Goal: Ask a question: Seek information or help from site administrators or community

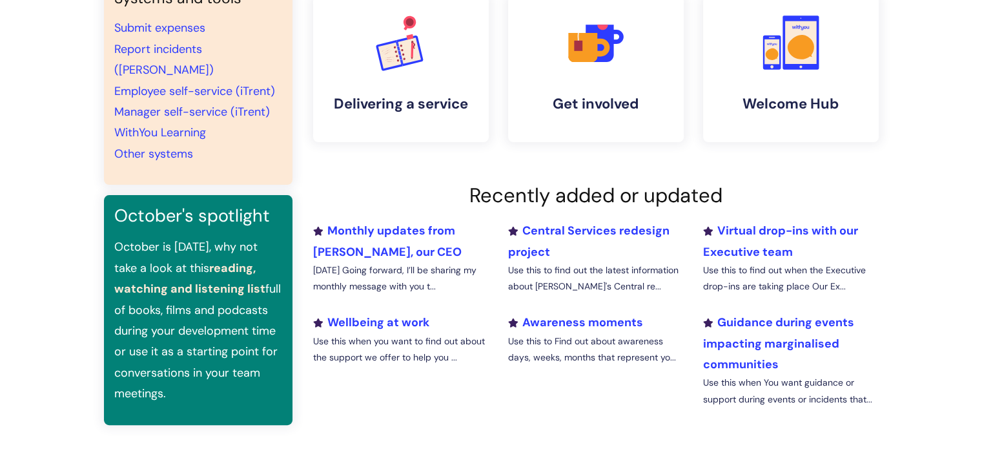
scroll to position [387, 0]
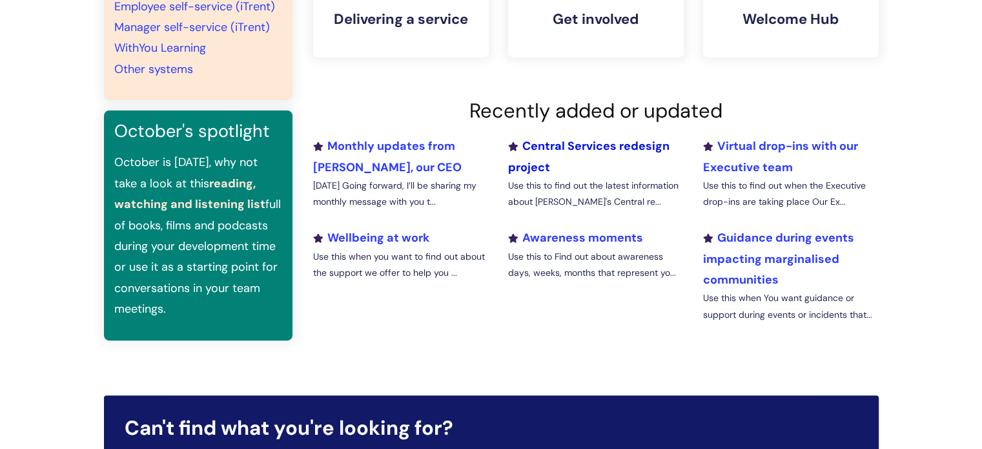
click at [547, 144] on link "Central Services redesign project" at bounding box center [587, 156] width 161 height 36
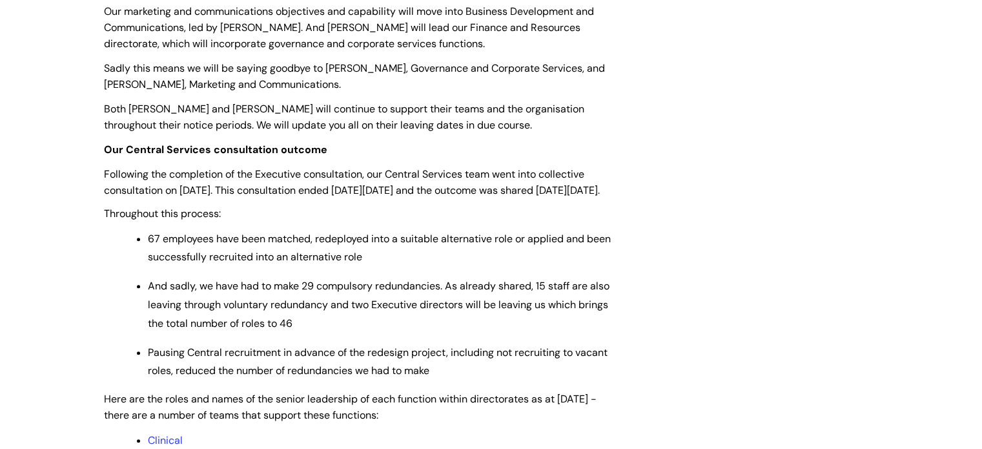
scroll to position [968, 0]
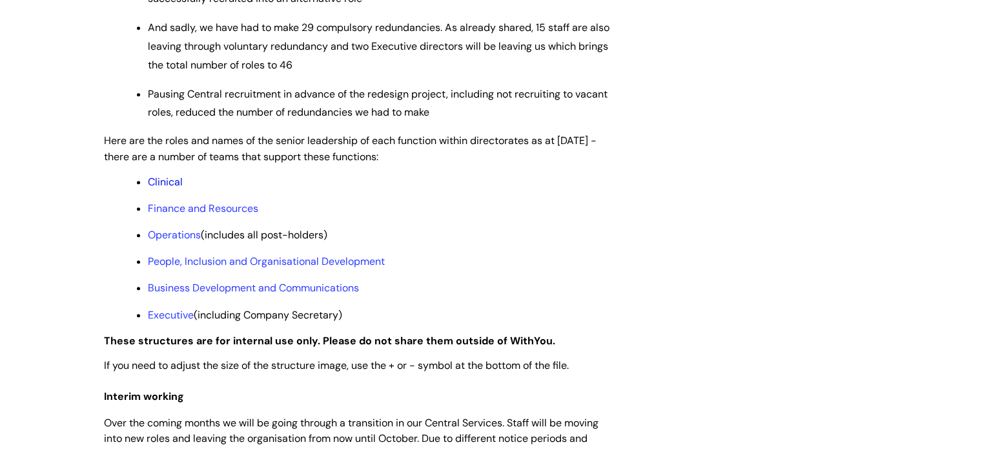
click at [166, 188] on link "Clinical" at bounding box center [165, 182] width 35 height 14
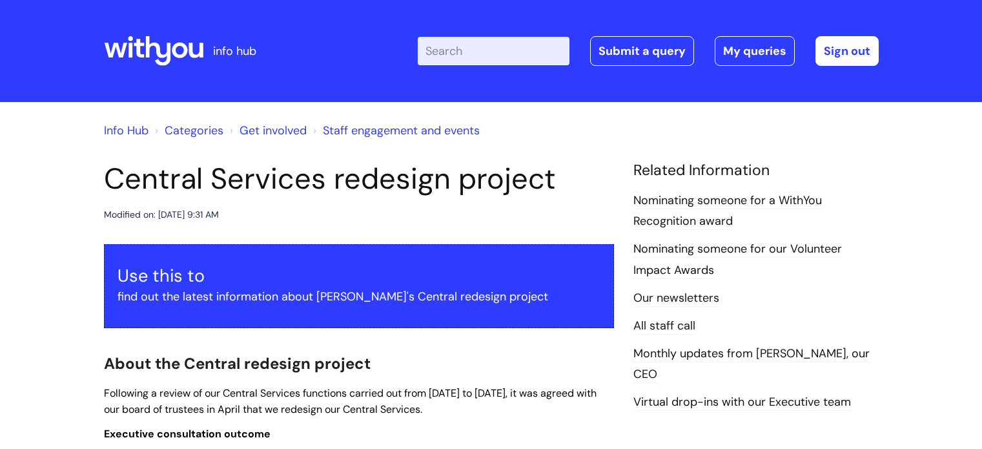
scroll to position [968, 0]
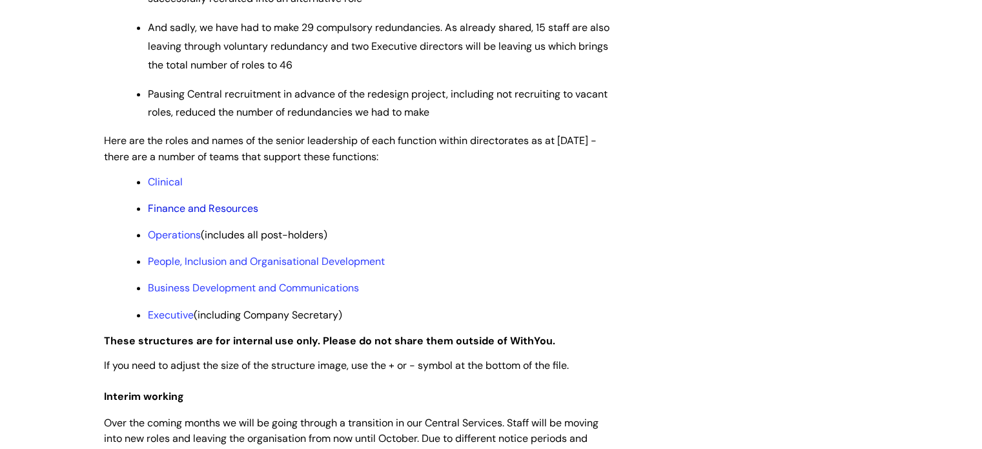
click at [171, 215] on link "Finance and Resources" at bounding box center [203, 208] width 110 height 14
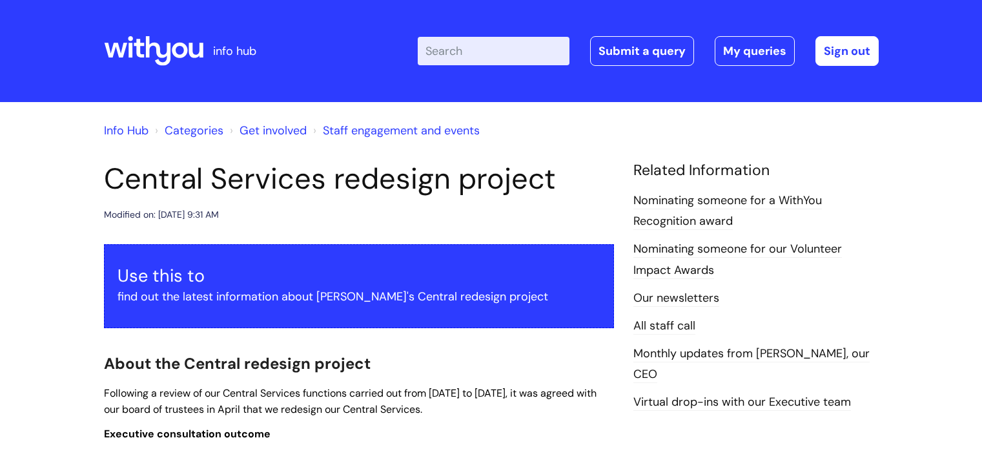
scroll to position [968, 0]
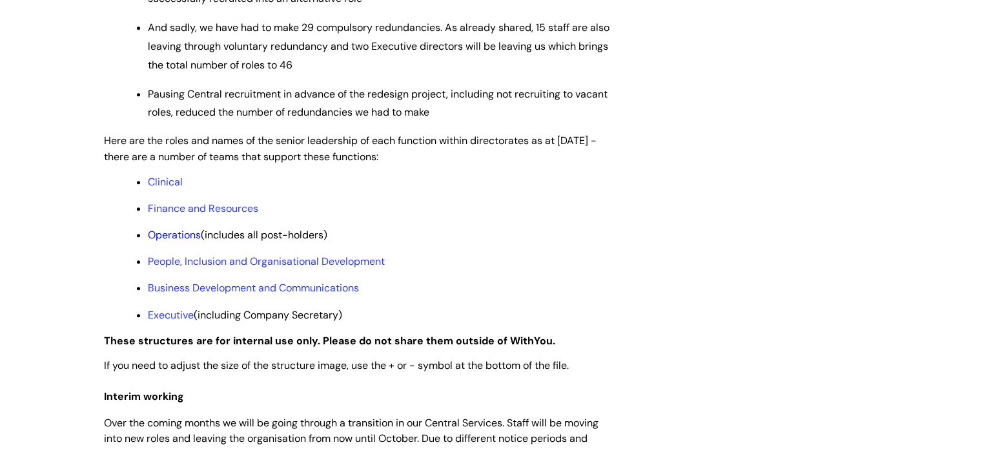
click at [159, 241] on link "Operations" at bounding box center [174, 235] width 53 height 14
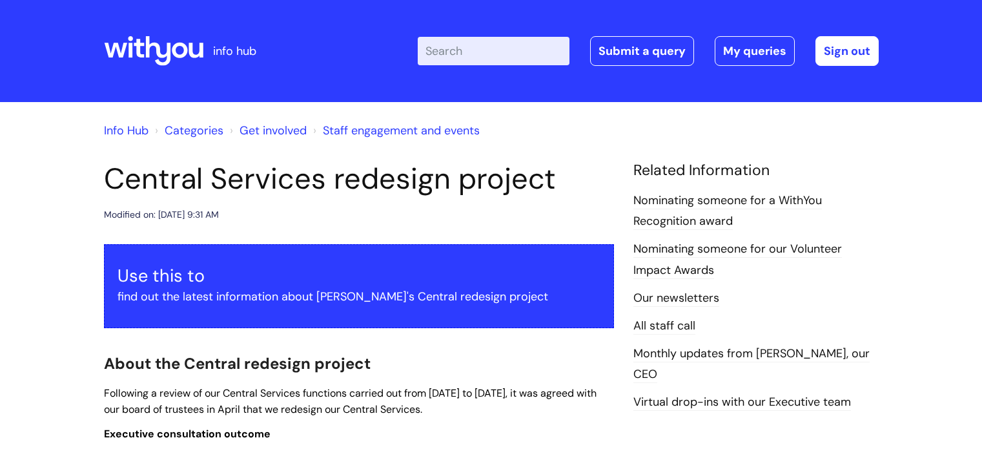
scroll to position [968, 0]
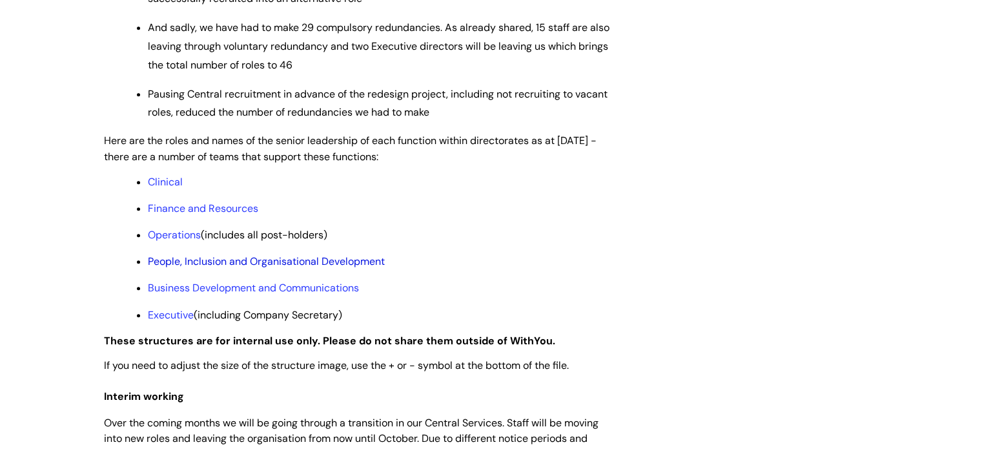
click at [182, 268] on link "People, Inclusion and Organisational Development" at bounding box center [266, 261] width 237 height 14
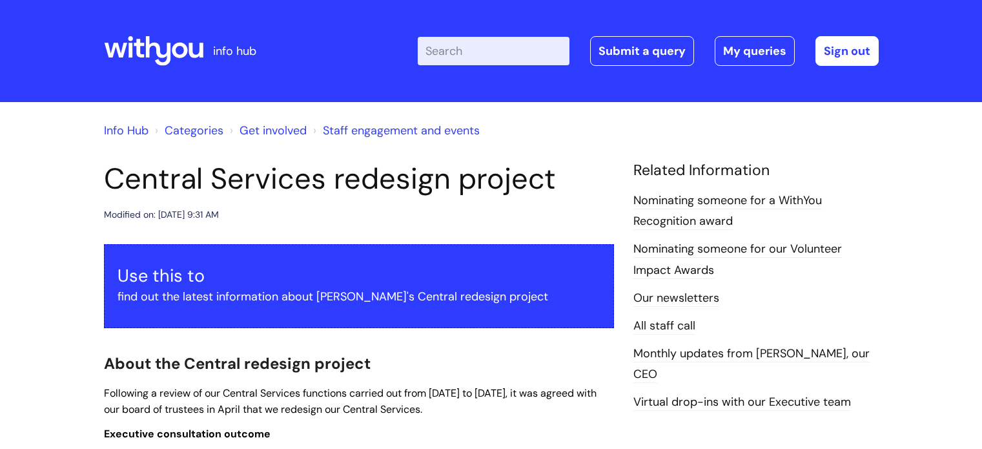
scroll to position [968, 0]
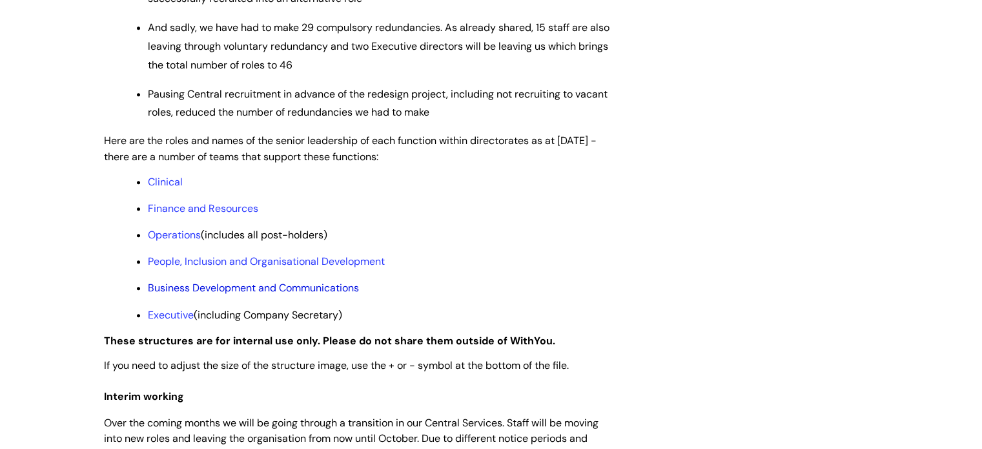
click at [176, 294] on link "Business Development and Communications" at bounding box center [253, 288] width 211 height 14
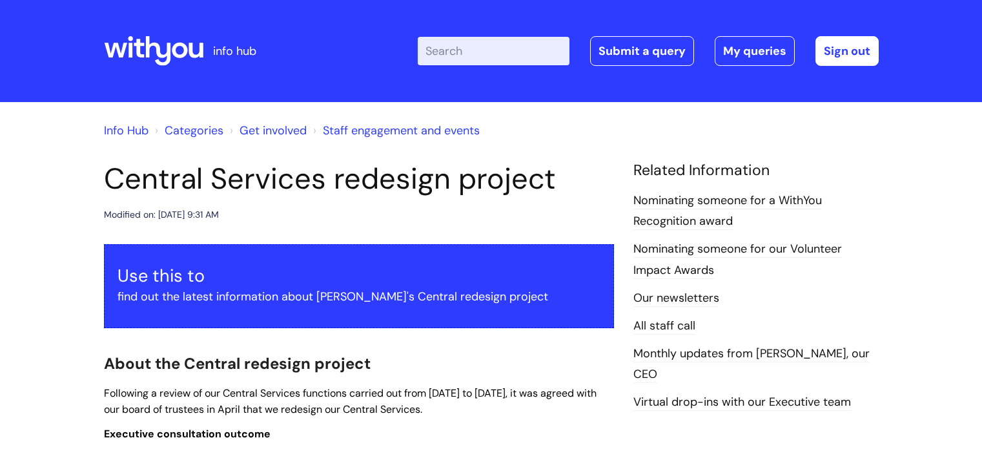
scroll to position [968, 0]
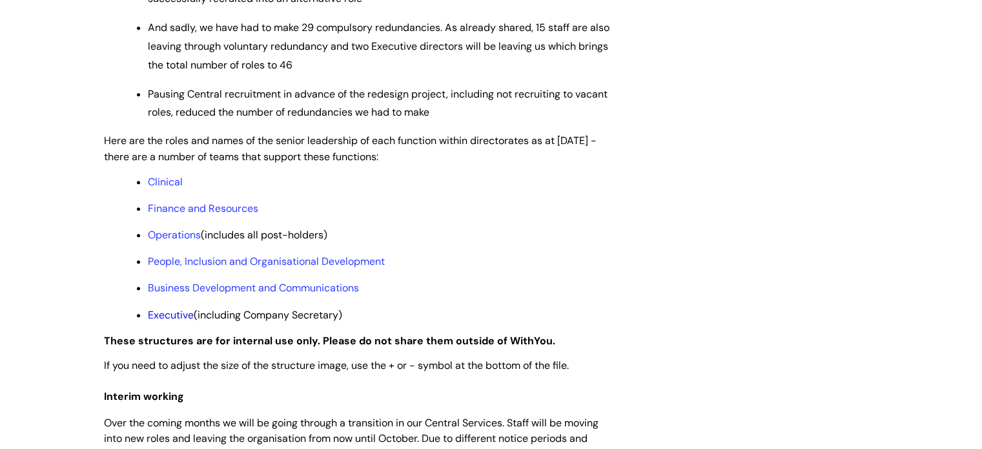
click at [172, 321] on link "Executive" at bounding box center [171, 315] width 46 height 14
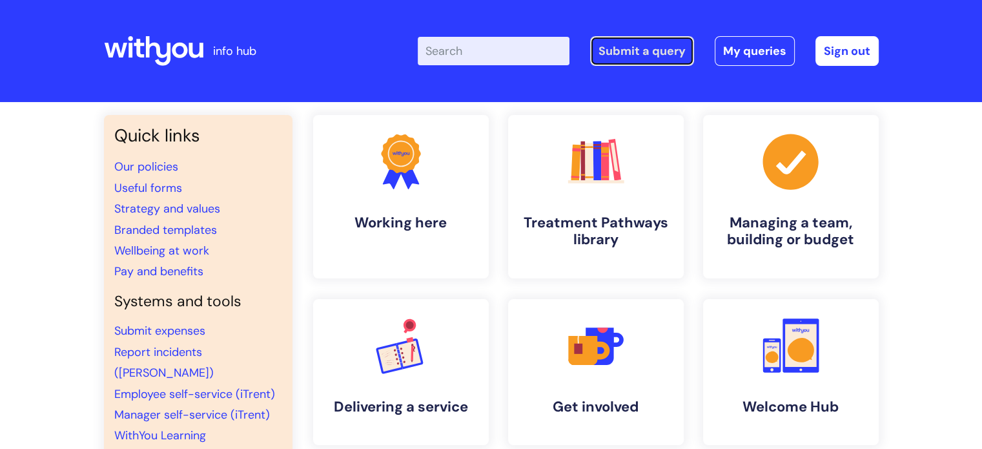
click at [622, 58] on link "Submit a query" at bounding box center [642, 51] width 104 height 30
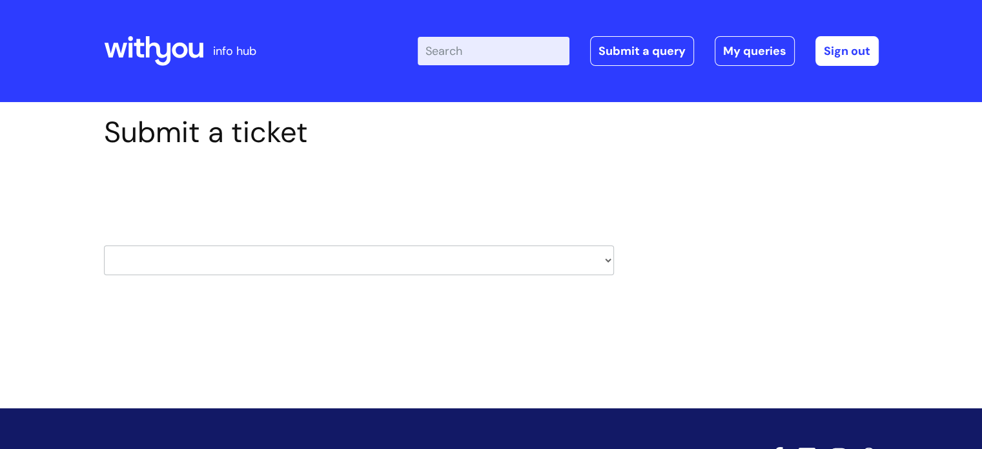
click at [203, 269] on select "HR / People IT and Support Clinical Drug Alerts Finance Accounts Data Support T…" at bounding box center [359, 260] width 510 height 30
select select "hr_/_people"
click at [104, 245] on select "HR / People IT and Support Clinical Drug Alerts Finance Accounts Data Support T…" at bounding box center [359, 260] width 510 height 30
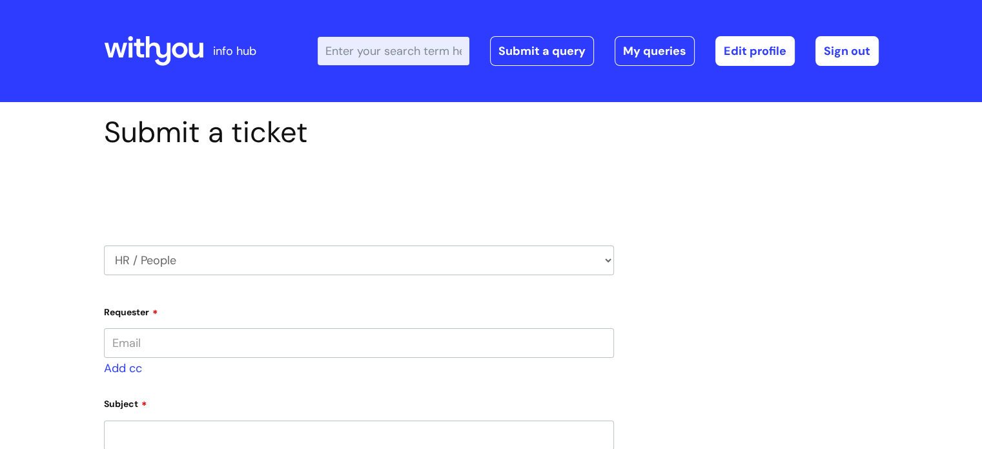
type input "[PERSON_NAME][EMAIL_ADDRESS][DOMAIN_NAME]"
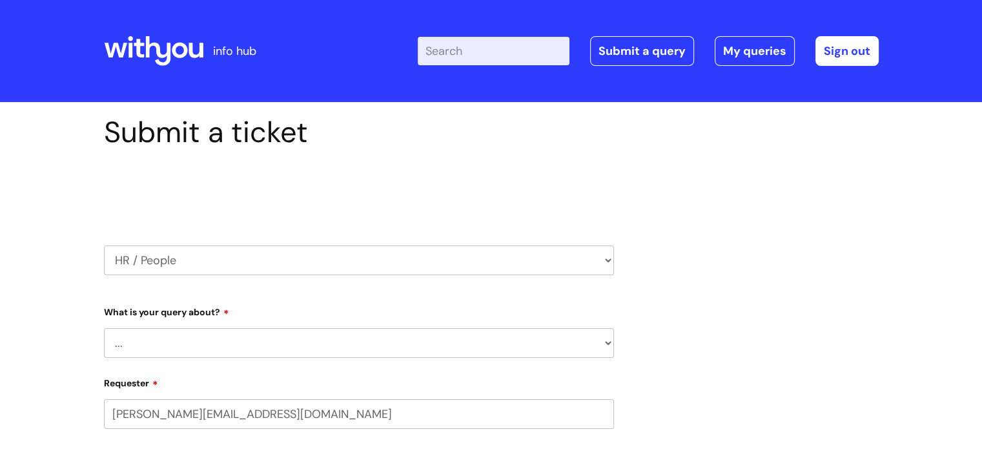
select select "80004157194"
click at [214, 340] on select "... Absence Query Holiday Query Employee change request General HR Query iTrent…" at bounding box center [359, 343] width 510 height 30
select select "General HR Query"
click at [104, 328] on select "... Absence Query Holiday Query Employee change request General HR Query iTrent…" at bounding box center [359, 343] width 510 height 30
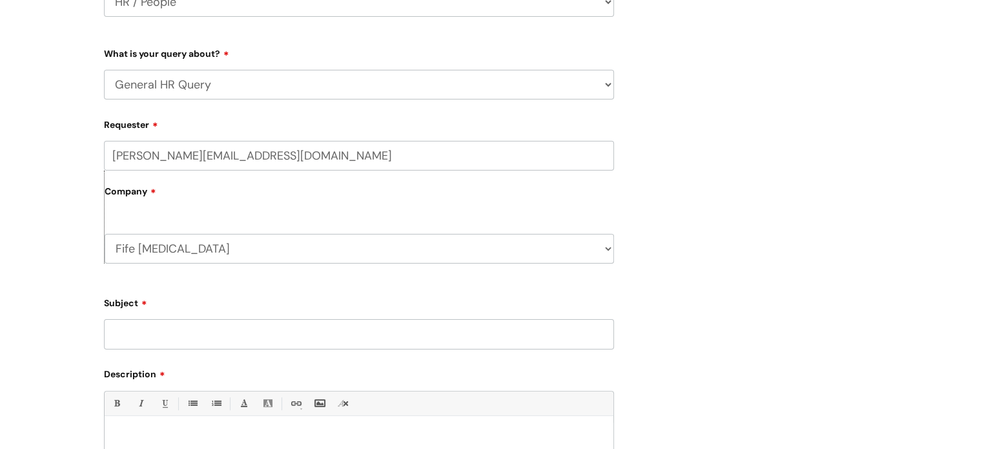
scroll to position [323, 0]
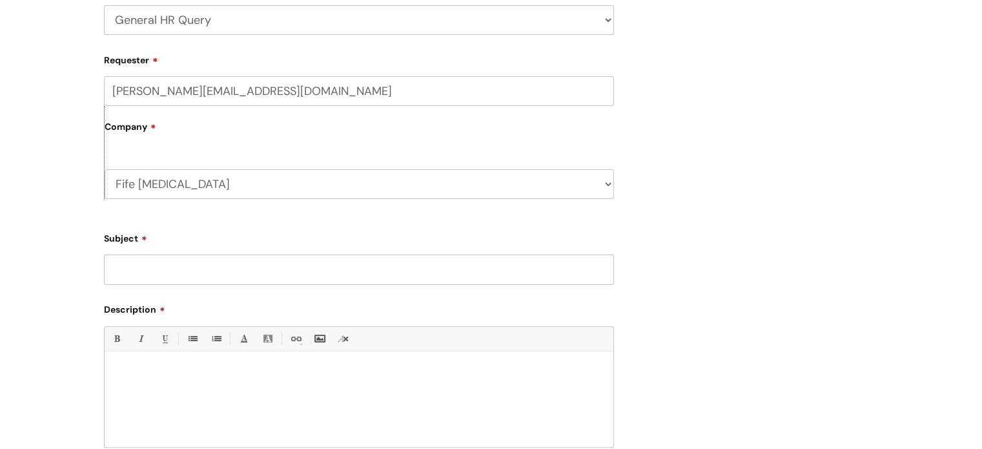
click at [179, 185] on select "Fife [MEDICAL_DATA] WithYou Current Staff" at bounding box center [359, 184] width 509 height 30
select select "80004418241"
click at [105, 169] on select "Fife [MEDICAL_DATA] WithYou Current Staff" at bounding box center [359, 184] width 509 height 30
click at [170, 273] on input "Subject" at bounding box center [359, 269] width 510 height 30
type input "organisational structure"
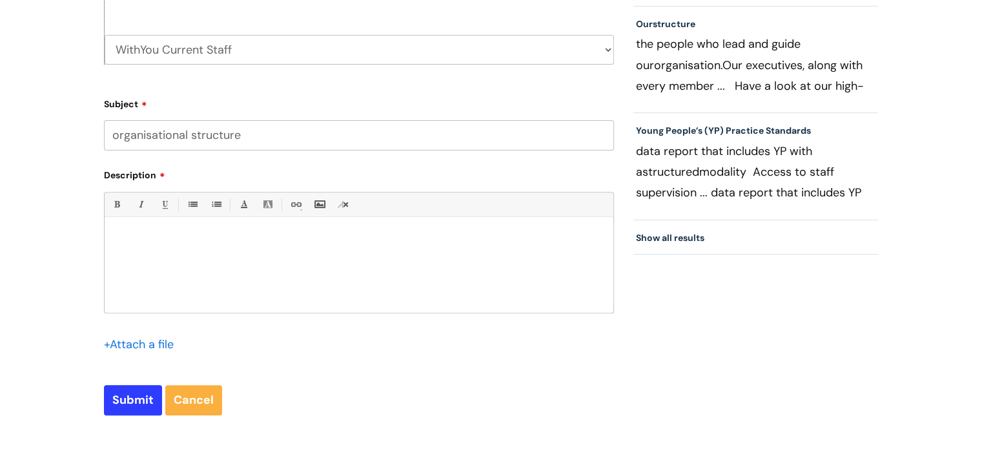
scroll to position [581, 0]
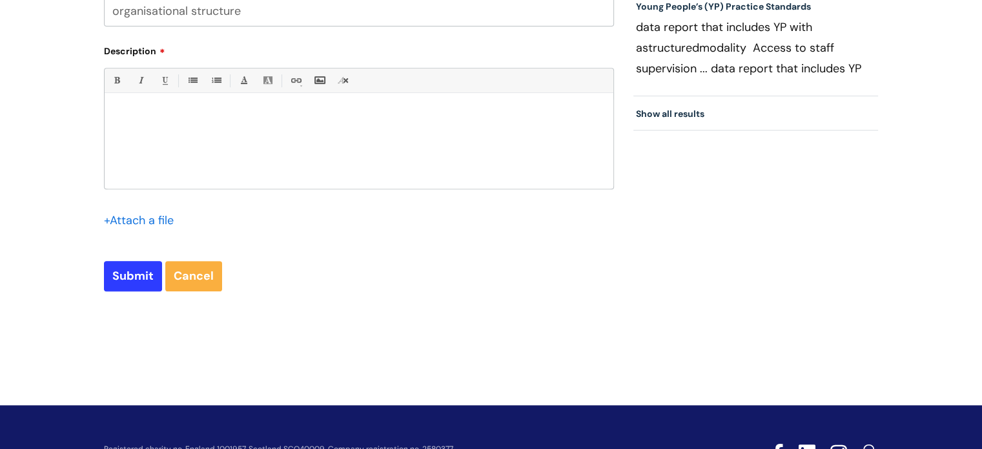
click at [299, 128] on div at bounding box center [359, 143] width 509 height 89
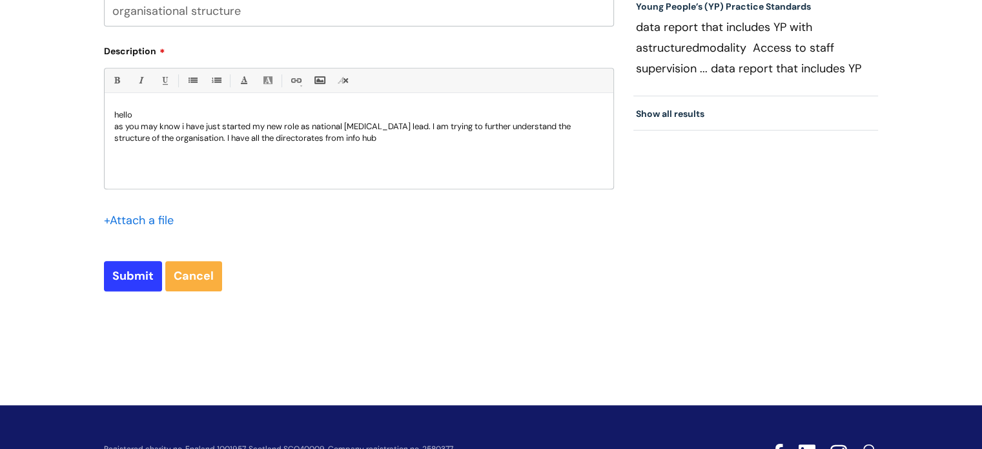
click at [383, 141] on p "as you may know i have just started my new role as national [MEDICAL_DATA] lead…" at bounding box center [358, 132] width 489 height 23
click at [143, 152] on p "as you may know i have just started my new role as national [MEDICAL_DATA] lead…" at bounding box center [358, 138] width 489 height 35
click at [236, 151] on p "as you may know i have just started my new role as national [MEDICAL_DATA] lead…" at bounding box center [358, 138] width 489 height 35
click at [178, 149] on p "as you may know i have just started my new role as national [MEDICAL_DATA] lead…" at bounding box center [358, 138] width 489 height 35
click at [249, 151] on p "as you may know i have just started my new role as national [MEDICAL_DATA] lead…" at bounding box center [358, 138] width 489 height 35
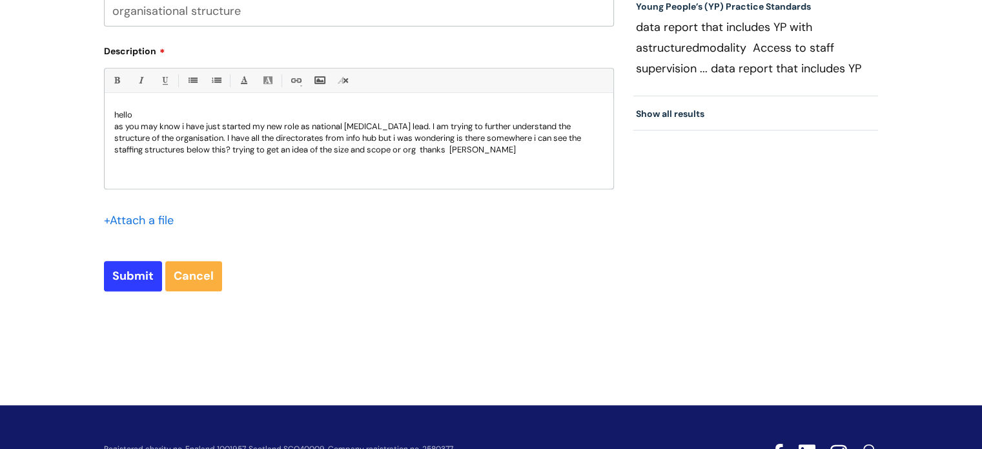
click at [423, 151] on p "as you may know i have just started my new role as national [MEDICAL_DATA] lead…" at bounding box center [358, 138] width 489 height 35
click at [427, 151] on p "as you may know i have just started my new role as national [MEDICAL_DATA] lead…" at bounding box center [358, 144] width 489 height 46
drag, startPoint x: 590, startPoint y: 146, endPoint x: 423, endPoint y: 154, distance: 167.3
click at [423, 154] on p "as you may know i have just started my new role as national [MEDICAL_DATA] lead…" at bounding box center [358, 144] width 489 height 46
click at [537, 138] on p "as you may know i have just started my new role as national [MEDICAL_DATA] lead…" at bounding box center [358, 138] width 489 height 35
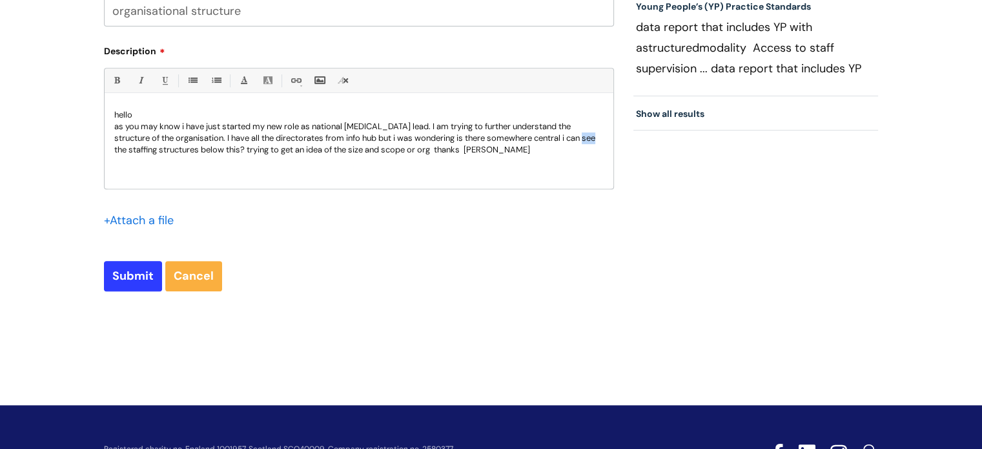
drag, startPoint x: 113, startPoint y: 150, endPoint x: 128, endPoint y: 150, distance: 14.8
click at [128, 150] on div "hello as you may know i have just started my new role as national [MEDICAL_DATA…" at bounding box center [359, 143] width 509 height 89
click at [121, 278] on input "Submit" at bounding box center [133, 276] width 58 height 30
type input "Please Wait..."
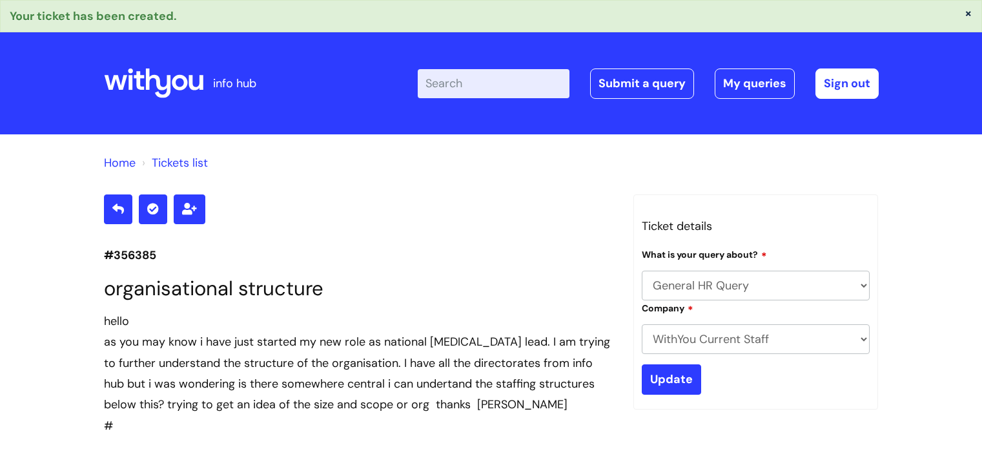
select select "General HR Query"
